Goal: Use online tool/utility: Use online tool/utility

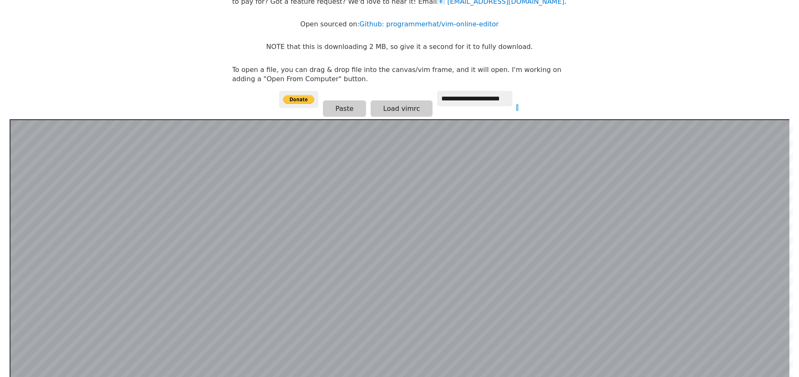
scroll to position [126, 0]
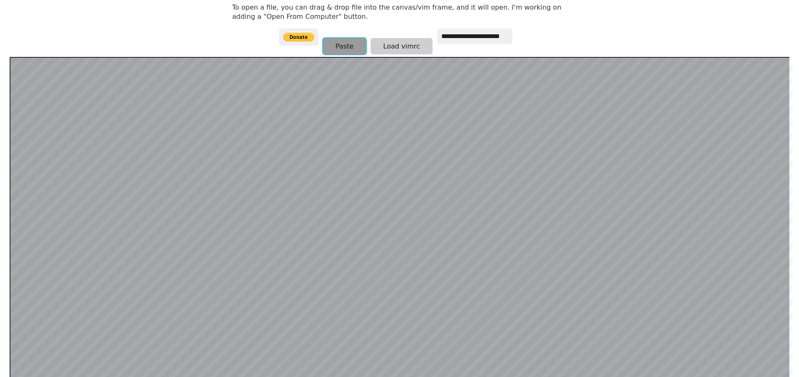
click at [341, 45] on button "Paste" at bounding box center [344, 46] width 43 height 16
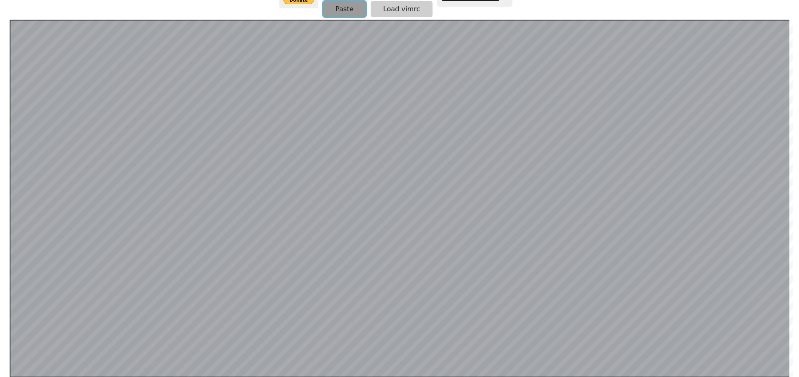
click at [348, 8] on button "Paste" at bounding box center [344, 9] width 43 height 16
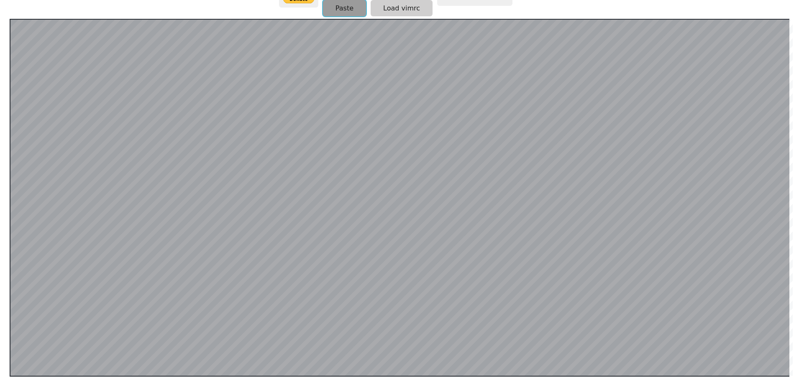
click at [349, 9] on button "Paste" at bounding box center [344, 8] width 43 height 16
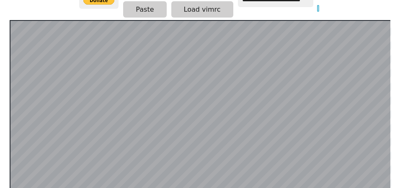
scroll to position [100, 0]
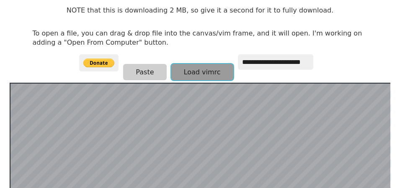
click at [207, 74] on button "Load vimrc" at bounding box center [202, 72] width 62 height 16
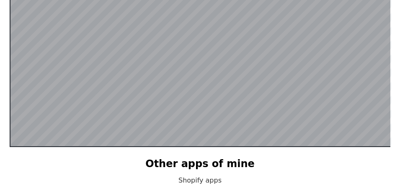
scroll to position [225, 0]
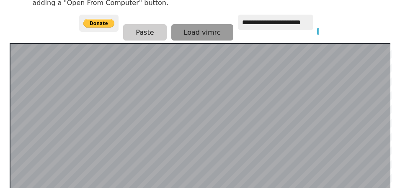
scroll to position [162, 0]
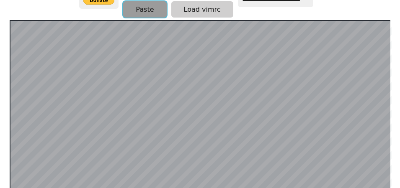
click at [154, 6] on button "Paste" at bounding box center [144, 9] width 43 height 16
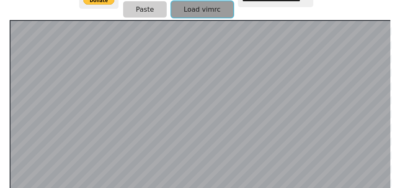
click at [204, 7] on button "Load vimrc" at bounding box center [202, 9] width 62 height 16
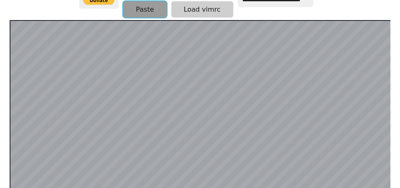
click at [139, 12] on button "Paste" at bounding box center [144, 9] width 43 height 16
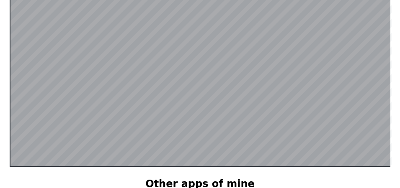
scroll to position [163, 0]
